Goal: Information Seeking & Learning: Learn about a topic

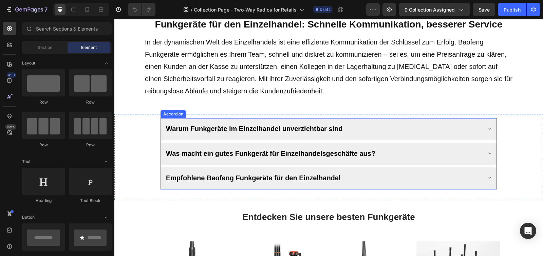
scroll to position [220, 0]
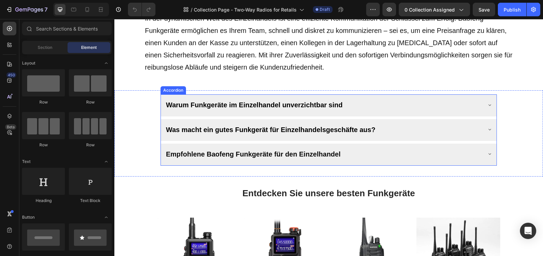
click at [306, 129] on span "Was macht ein gutes Funkgerät für Einzelhandelsgeschäfte aus?" at bounding box center [270, 129] width 209 height 7
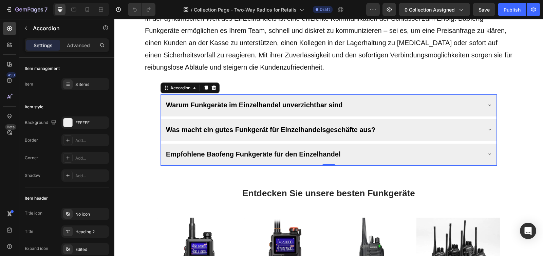
click at [383, 127] on div "Was macht ein gutes Funkgerät für Einzelhandelsgeschäfte aus?" at bounding box center [323, 129] width 317 height 15
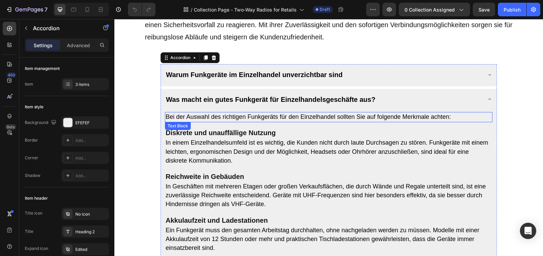
scroll to position [249, 0]
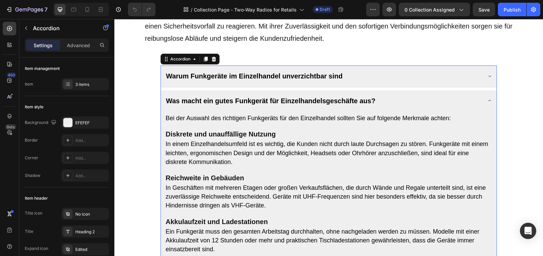
click at [363, 81] on div "Warum Funkgeräte im Einzelhandel unverzichtbar sind" at bounding box center [323, 75] width 317 height 15
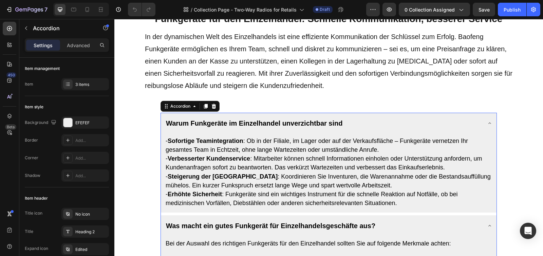
scroll to position [202, 0]
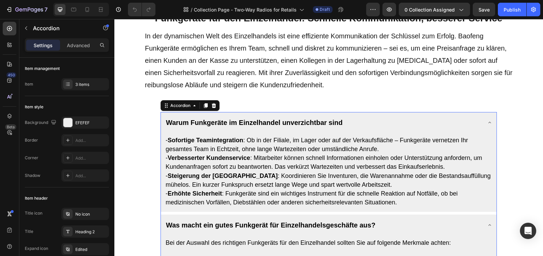
click at [369, 124] on div "Warum Funkgeräte im Einzelhandel unverzichtbar sind" at bounding box center [323, 122] width 317 height 15
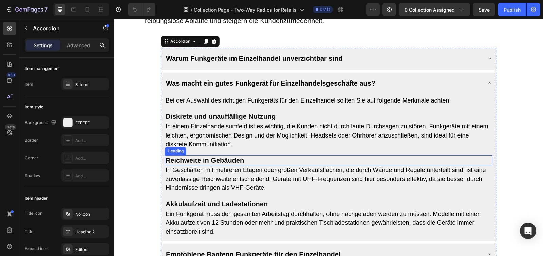
scroll to position [274, 0]
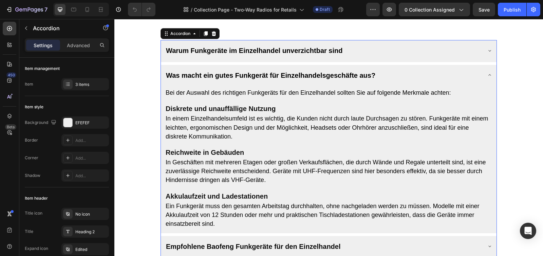
click at [409, 77] on div "Was macht ein gutes Funkgerät für Einzelhandelsgeschäfte aus?" at bounding box center [323, 75] width 317 height 15
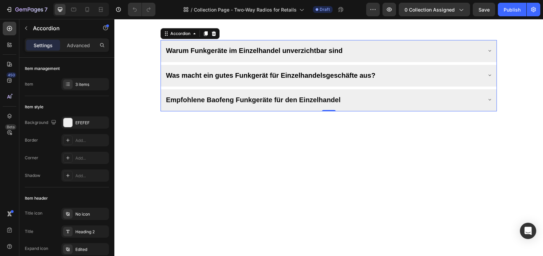
click at [369, 100] on div "Empfohlene Baofeng Funkgeräte für den Einzelhandel" at bounding box center [323, 99] width 317 height 15
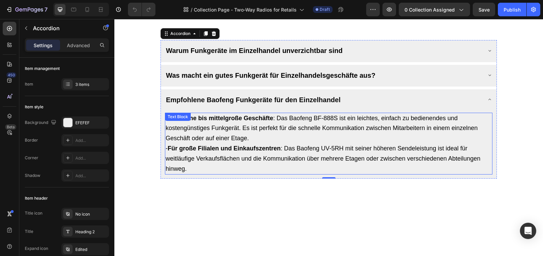
click at [279, 162] on span "- Für große Filialen und Einkaufszentren : Das Baofeng UV-5RH mit seiner höhere…" at bounding box center [323, 158] width 315 height 27
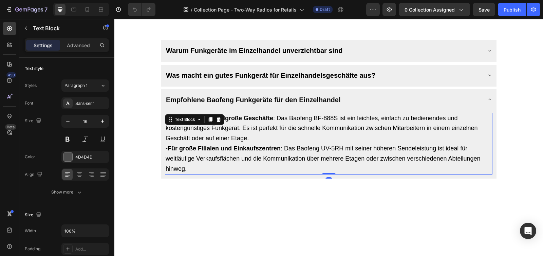
click at [234, 168] on p "- Für kleine bis mittelgroße Geschäfte : Das Baofeng BF-888S ist ein leichtes, …" at bounding box center [329, 143] width 326 height 61
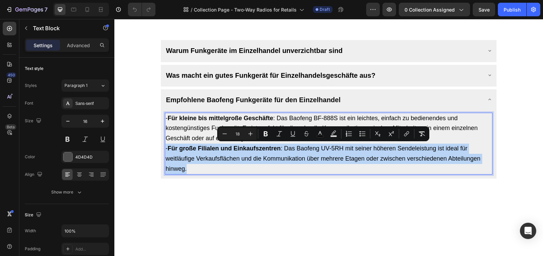
drag, startPoint x: 234, startPoint y: 168, endPoint x: 167, endPoint y: 148, distance: 70.6
click at [167, 148] on p "- Für kleine bis mittelgroße Geschäfte : Das Baofeng BF-888S ist ein leichtes, …" at bounding box center [329, 143] width 326 height 61
copy span "- Für große Filialen und Einkaufszentren : Das Baofeng UV-5RH mit seiner höhere…"
click at [234, 168] on p "- Für kleine bis mittelgroße Geschäfte : Das Baofeng BF-888S ist ein leichtes, …" at bounding box center [329, 143] width 326 height 61
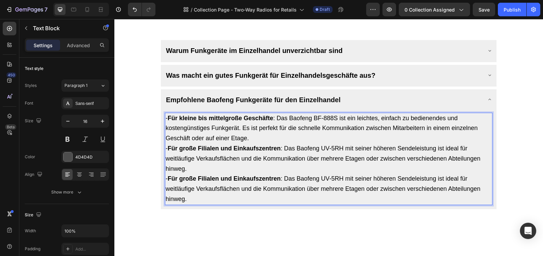
click at [233, 138] on span "- Für kleine bis mittelgroße Geschäfte : Das Baofeng BF-888S ist ein leichtes, …" at bounding box center [322, 128] width 312 height 27
click at [172, 176] on strong "Für große Filialen und Einkaufszentren" at bounding box center [224, 178] width 113 height 7
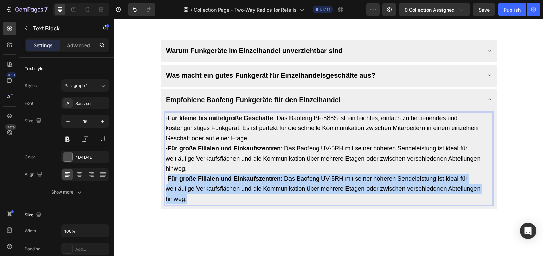
drag, startPoint x: 172, startPoint y: 177, endPoint x: 230, endPoint y: 193, distance: 60.6
click at [230, 193] on p "- Für große Filialen und Einkaufszentren : Das Baofeng UV-5RH mit seiner höhere…" at bounding box center [329, 189] width 326 height 30
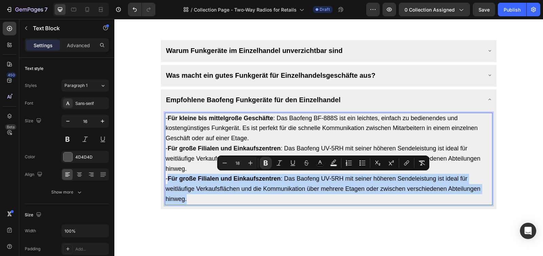
copy span "Für große Filialen und Einkaufszentren : Das Baofeng UV-5RH mit seiner höheren …"
click at [241, 175] on strong "Für große Filialen und Einkaufszentren" at bounding box center [224, 178] width 113 height 7
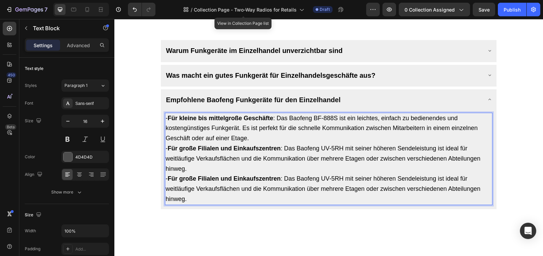
click at [220, 174] on p "- Für große Filialen und Einkaufszentren : Das Baofeng UV-5RH mit seiner höhere…" at bounding box center [329, 189] width 326 height 30
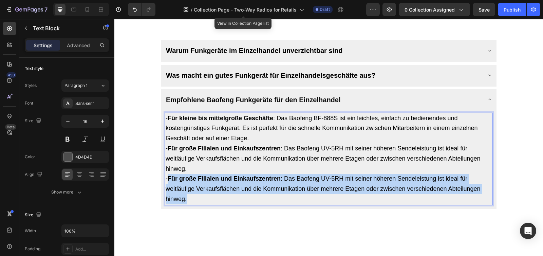
drag, startPoint x: 172, startPoint y: 176, endPoint x: 234, endPoint y: 194, distance: 64.7
click at [234, 194] on p "- Für große Filialen und Einkaufszentren : Das Baofeng UV-5RH mit seiner höhere…" at bounding box center [329, 189] width 326 height 30
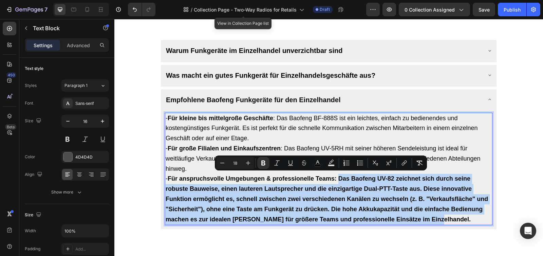
drag, startPoint x: 341, startPoint y: 179, endPoint x: 471, endPoint y: 215, distance: 135.0
click at [471, 215] on p "- Für anspruchsvolle Umgebungen & professionelle Teams: Das Baofeng UV-82 zeich…" at bounding box center [329, 199] width 326 height 51
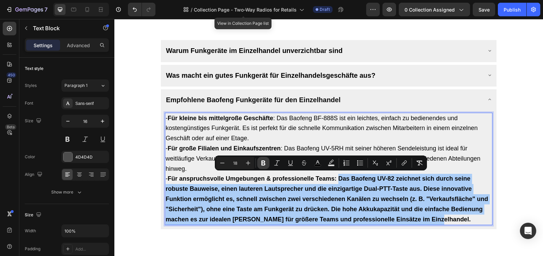
click at [260, 164] on icon "Editor contextual toolbar" at bounding box center [263, 163] width 7 height 7
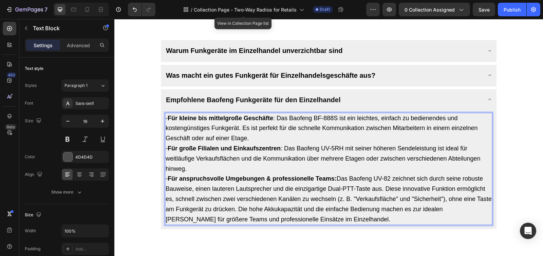
click at [406, 166] on p "- Für kleine bis mittelgroße Geschäfte : Das Baofeng BF-888S ist ein leichtes, …" at bounding box center [329, 143] width 326 height 61
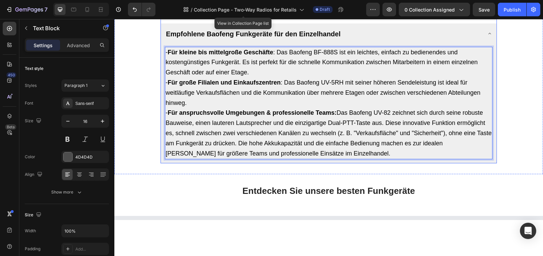
scroll to position [307, 0]
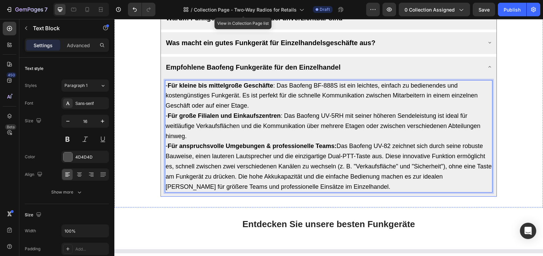
click at [479, 68] on div "Empfohlene Baofeng Funkgeräte für den Einzelhandel" at bounding box center [329, 68] width 336 height 22
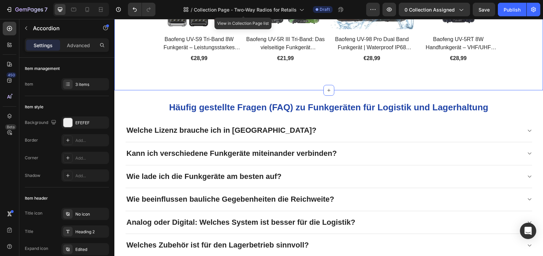
scroll to position [1027, 0]
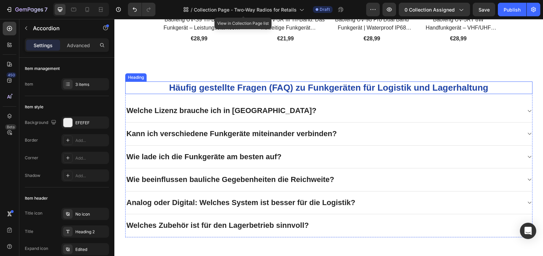
click at [375, 85] on strong "Häufig gestellte Fragen (FAQ) zu Funkgeräten für Logistik und Lagerhaltung" at bounding box center [328, 88] width 319 height 10
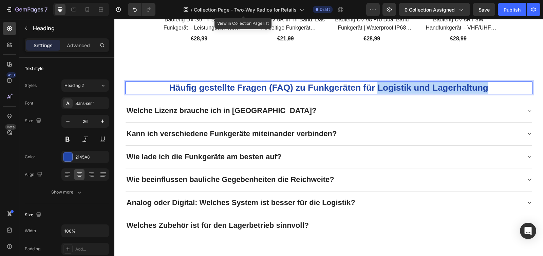
drag, startPoint x: 377, startPoint y: 85, endPoint x: 486, endPoint y: 82, distance: 109.0
click at [486, 83] on strong "Häufig gestellte Fragen (FAQ) zu Funkgeräten für Logistik und Lagerhaltung" at bounding box center [328, 88] width 319 height 10
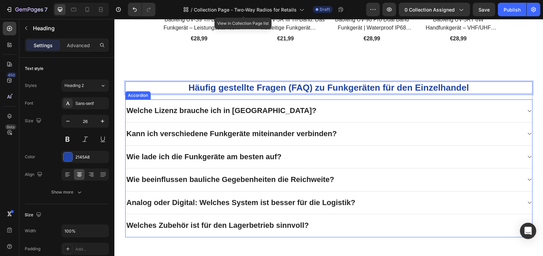
click at [225, 107] on p "Welche Lizenz brauche ich in [GEOGRAPHIC_DATA]?" at bounding box center [222, 111] width 190 height 10
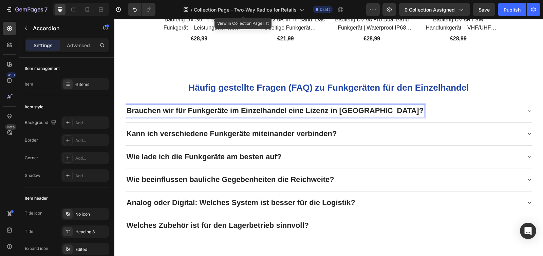
click at [214, 132] on p "Kann ich verschiedene Funkgeräte miteinander verbinden?" at bounding box center [232, 134] width 211 height 10
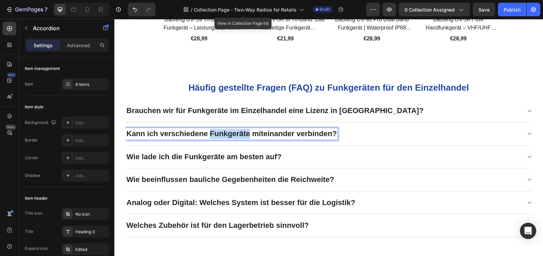
click at [214, 132] on p "Kann ich verschiedene Funkgeräte miteinander verbinden?" at bounding box center [232, 134] width 211 height 10
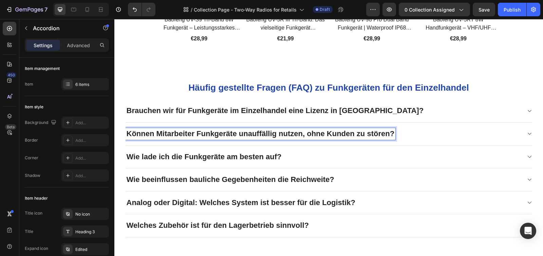
click at [235, 152] on p "Wie lade ich die Funkgeräte am besten auf?" at bounding box center [204, 157] width 155 height 10
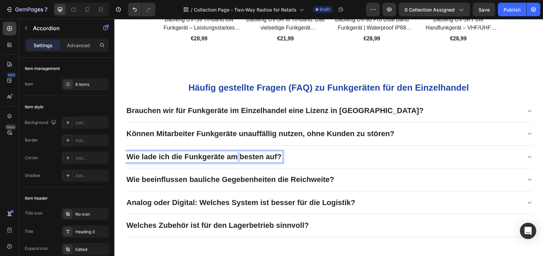
click at [235, 152] on p "Wie lade ich die Funkgeräte am besten auf?" at bounding box center [204, 157] width 155 height 10
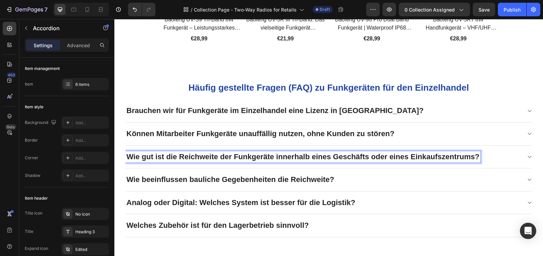
click at [224, 176] on p "Wie beeinflussen bauliche Gegebenheiten die Reichweite?" at bounding box center [231, 180] width 208 height 10
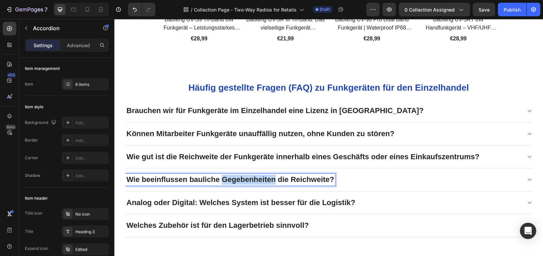
click at [224, 176] on p "Wie beeinflussen bauliche Gegebenheiten die Reichweite?" at bounding box center [231, 180] width 208 height 10
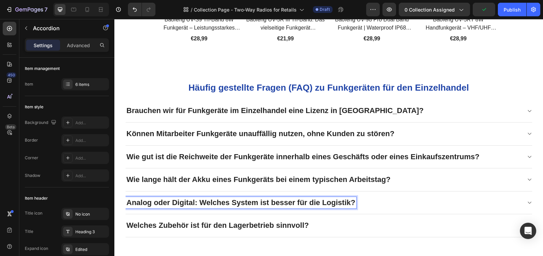
click at [252, 198] on p "Analog oder Digital: Welches System ist besser für die Logistik?" at bounding box center [241, 203] width 229 height 10
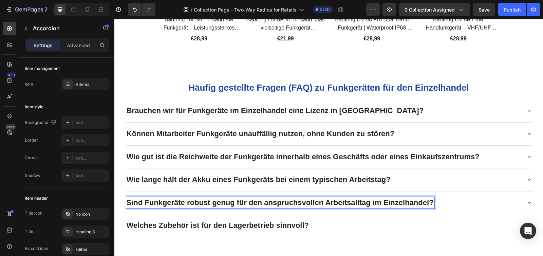
click at [259, 221] on p "Welches Zubehör ist für den Lagerbetrieb sinnvoll?" at bounding box center [218, 226] width 182 height 10
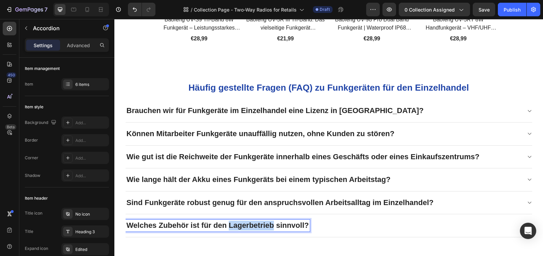
click at [259, 221] on p "Welches Zubehör ist für den Lagerbetrieb sinnvoll?" at bounding box center [218, 226] width 182 height 10
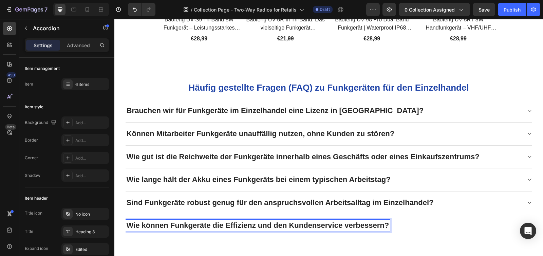
click at [437, 108] on div "Brauchen wir für Funkgeräte im Einzelhandel eine Lizenz in [GEOGRAPHIC_DATA]?" at bounding box center [324, 111] width 396 height 12
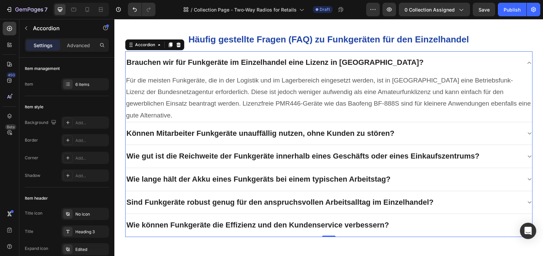
scroll to position [1076, 0]
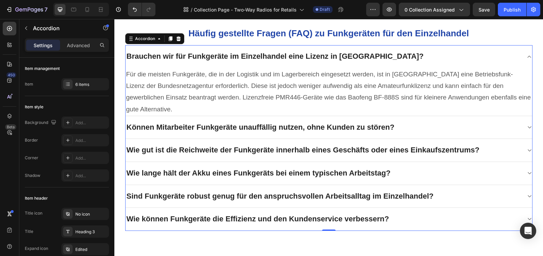
click at [445, 215] on div "Wie können Funkgeräte die Effizienz und den Kundenservice verbessern?" at bounding box center [324, 219] width 396 height 12
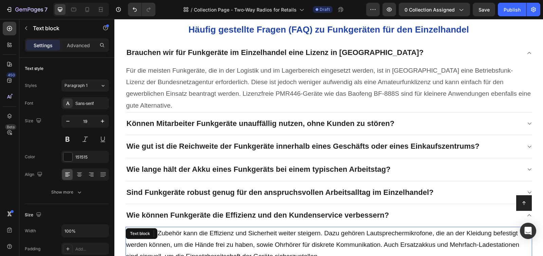
click at [357, 227] on p "Nützliches Zubehör kann die Effizienz und Sicherheit weiter steigern. Dazu gehö…" at bounding box center [328, 244] width 405 height 35
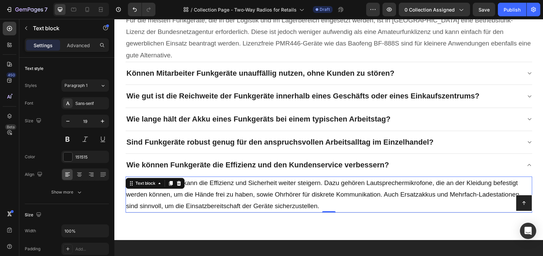
click at [357, 193] on p "Nützliches Zubehör kann die Effizienz und Sicherheit weiter steigern. Dazu gehö…" at bounding box center [328, 194] width 405 height 35
click at [358, 193] on p "Nützliches Zubehör kann die Effizienz und Sicherheit weiter steigern. Dazu gehö…" at bounding box center [328, 194] width 405 height 35
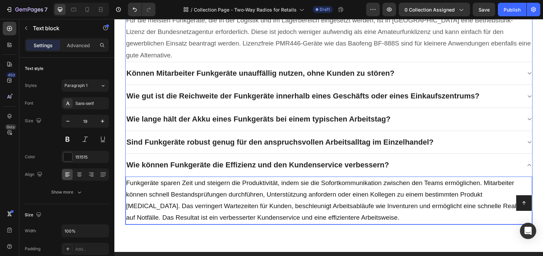
click at [440, 147] on div "Sind Funkgeräte robust genug für den anspruchsvollen Arbeitsalltag im Einzelhan…" at bounding box center [324, 142] width 396 height 12
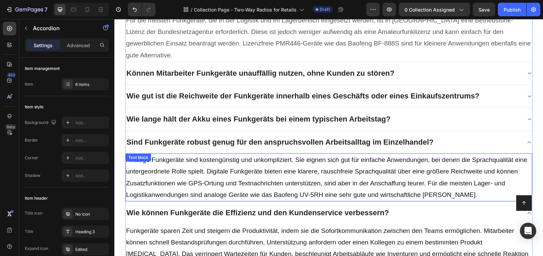
click at [340, 162] on p "Analoge Funkgeräte sind kostengünstig und unkompliziert. Sie eignen sich gut fü…" at bounding box center [328, 177] width 405 height 47
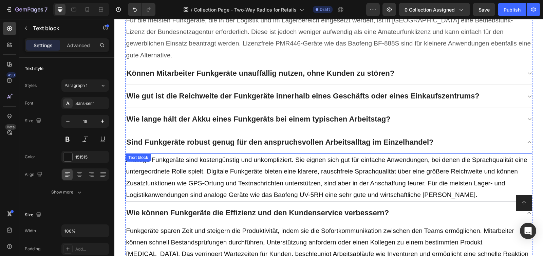
click at [340, 162] on p "Analoge Funkgeräte sind kostengünstig und unkompliziert. Sie eignen sich gut fü…" at bounding box center [328, 177] width 405 height 47
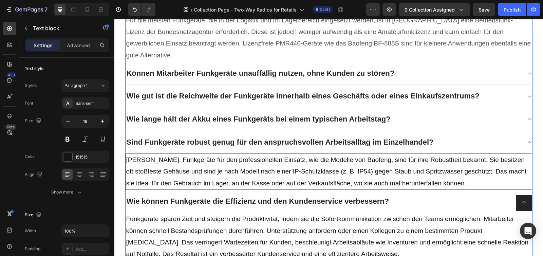
click at [406, 119] on div "Wie lange hält der Akku eines Funkgeräts bei einem typischen Arbeitstag?" at bounding box center [324, 119] width 396 height 12
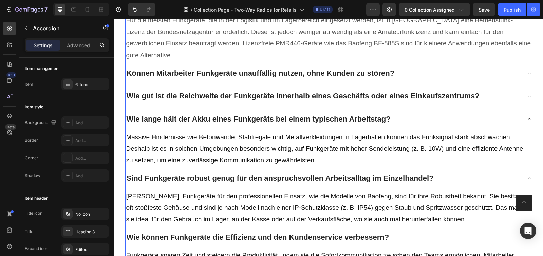
click at [333, 136] on p "Massive Hindernisse wie Betonwände, Stahlregale und Metallverkleidungen in Lage…" at bounding box center [328, 148] width 405 height 35
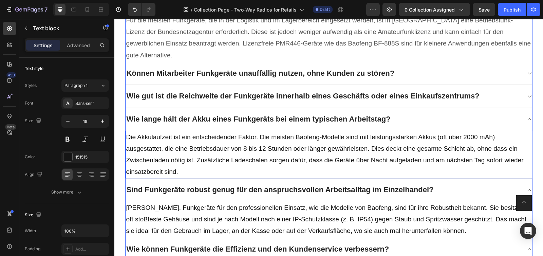
click at [489, 93] on div "Wie gut ist die Reichweite der Funkgeräte innerhalb eines Geschäfts oder eines …" at bounding box center [324, 96] width 396 height 12
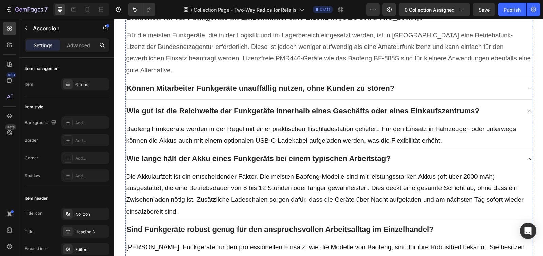
scroll to position [1107, 0]
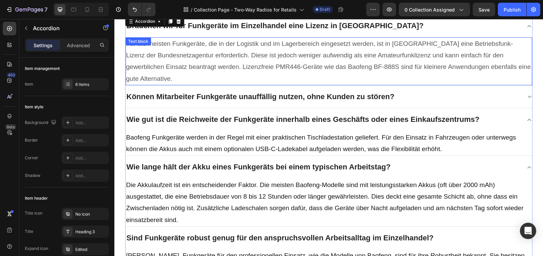
click at [291, 64] on p "Für die meisten Funkgeräte, die in der Logistik und im Lagerbereich eingesetzt …" at bounding box center [328, 61] width 405 height 47
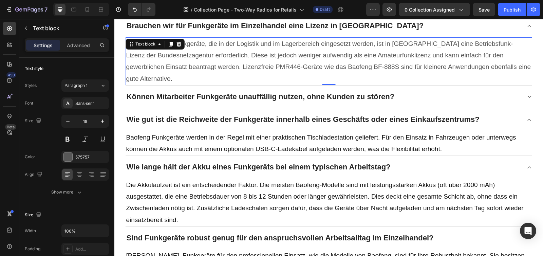
click at [291, 64] on p "Für die meisten Funkgeräte, die in der Logistik und im Lagerbereich eingesetzt …" at bounding box center [328, 61] width 405 height 47
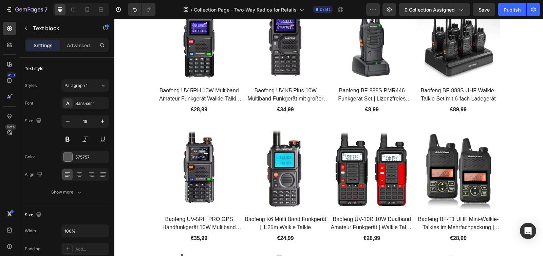
scroll to position [1063, 0]
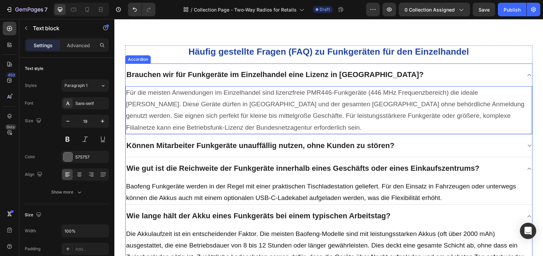
click at [407, 142] on div "Können Mitarbeiter Funkgeräte unauffällig nutzen, ohne Kunden zu stören?" at bounding box center [324, 146] width 396 height 12
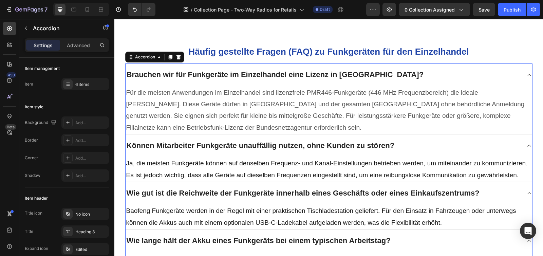
click at [324, 160] on p "Ja, die meisten Funkgeräte können auf denselben Frequenz- und Kanal-Einstellung…" at bounding box center [328, 169] width 405 height 23
click at [325, 160] on p "Ja, die meisten Funkgeräte können auf denselben Frequenz- und Kanal-Einstellung…" at bounding box center [328, 169] width 405 height 23
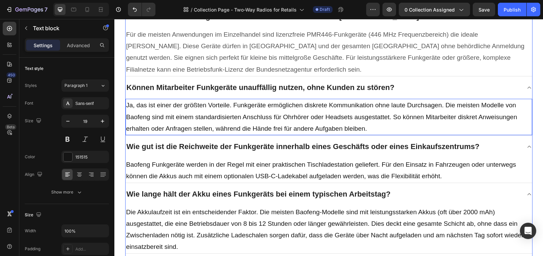
scroll to position [1117, 0]
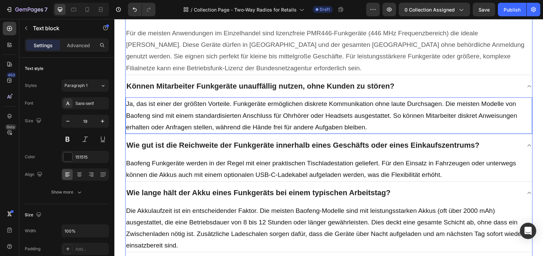
click at [334, 155] on div "Wie gut ist die Reichweite der Funkgeräte innerhalb eines Geschäfts oder eines …" at bounding box center [329, 145] width 407 height 23
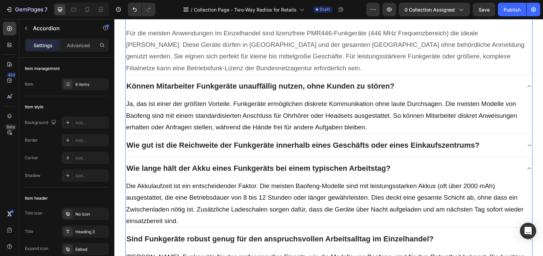
click at [334, 155] on div "Wie gut ist die Reichweite der Funkgeräte innerhalb eines Geschäfts oder eines …" at bounding box center [329, 145] width 407 height 23
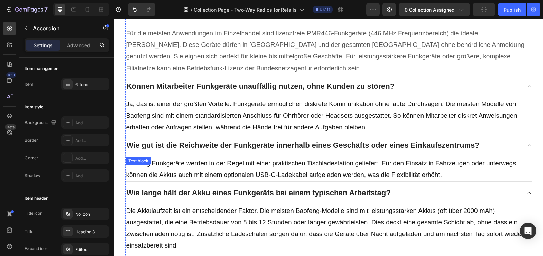
click at [334, 162] on p "Baofeng Funkgeräte werden in der Regel mit einer praktischen Tischladestation g…" at bounding box center [328, 169] width 405 height 23
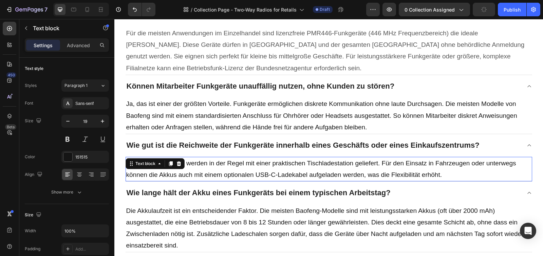
click at [334, 162] on p "Baofeng Funkgeräte werden in der Regel mit einer praktischen Tischladestation g…" at bounding box center [328, 169] width 405 height 23
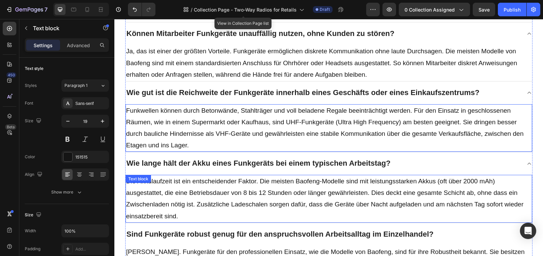
scroll to position [1170, 0]
click at [367, 185] on p "Die Akkulaufzeit ist ein entscheidender Faktor. Die meisten Baofeng-Modelle sin…" at bounding box center [328, 198] width 405 height 47
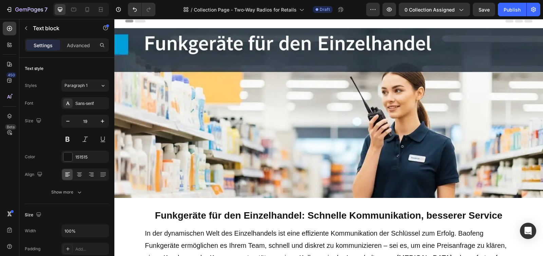
scroll to position [0, 0]
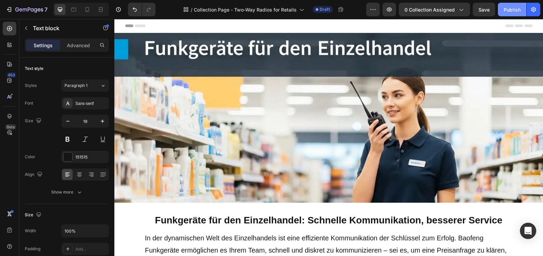
click at [513, 15] on button "Publish" at bounding box center [512, 10] width 29 height 14
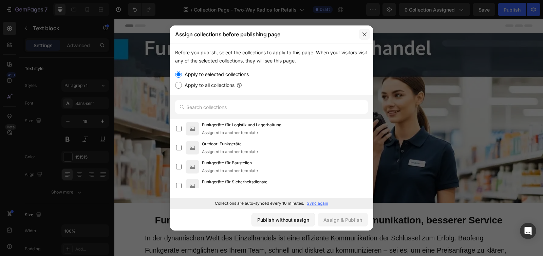
click at [365, 34] on icon "button" at bounding box center [364, 34] width 5 height 5
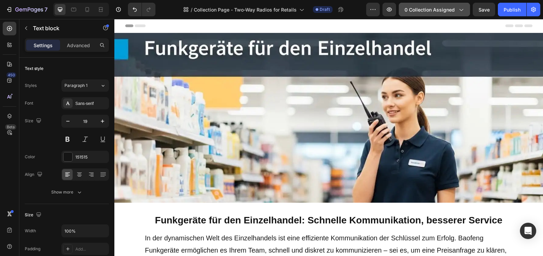
click at [422, 10] on span "0 collection assigned" at bounding box center [430, 9] width 50 height 7
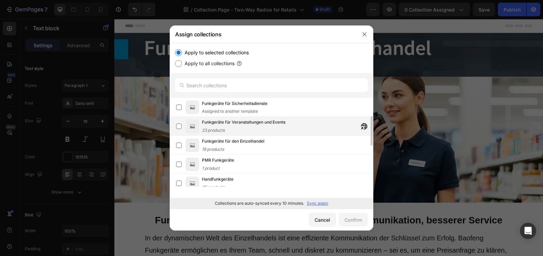
scroll to position [86, 0]
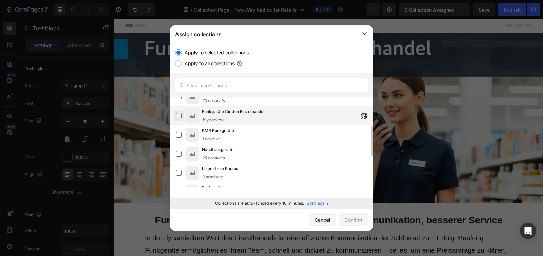
click at [179, 116] on label at bounding box center [178, 115] width 5 height 5
click at [356, 221] on div "Confirm" at bounding box center [354, 219] width 18 height 7
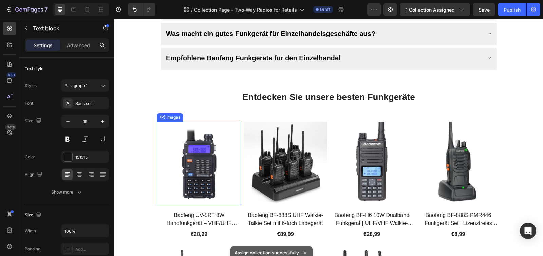
scroll to position [331, 0]
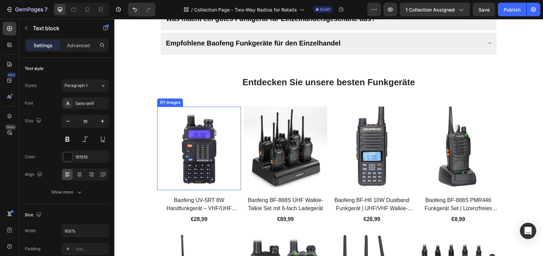
click at [176, 111] on img at bounding box center [199, 149] width 84 height 84
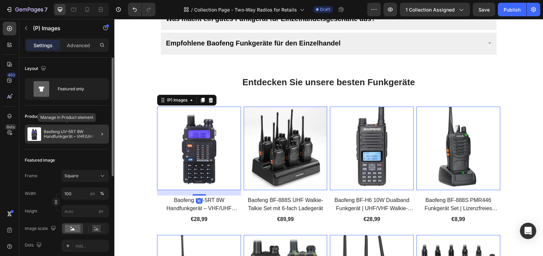
click at [72, 130] on p "Baofeng UV-5RT 8W Handfunkgerät – VHF/UHF Dualband Walkie Talkie" at bounding box center [75, 134] width 62 height 10
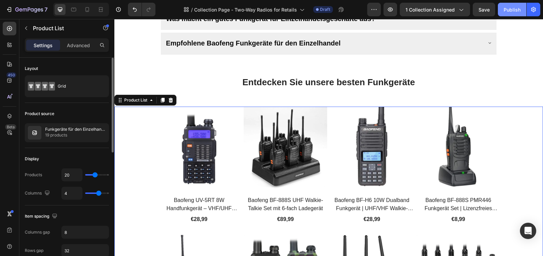
click at [503, 10] on button "Publish" at bounding box center [512, 10] width 29 height 14
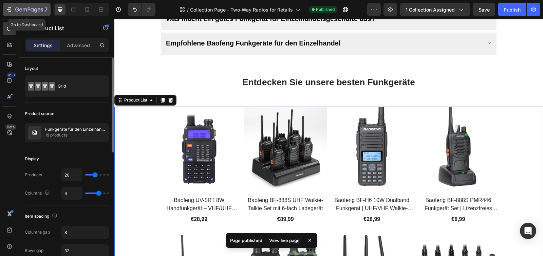
click at [11, 11] on icon "button" at bounding box center [9, 9] width 3 height 5
